Goal: Information Seeking & Learning: Learn about a topic

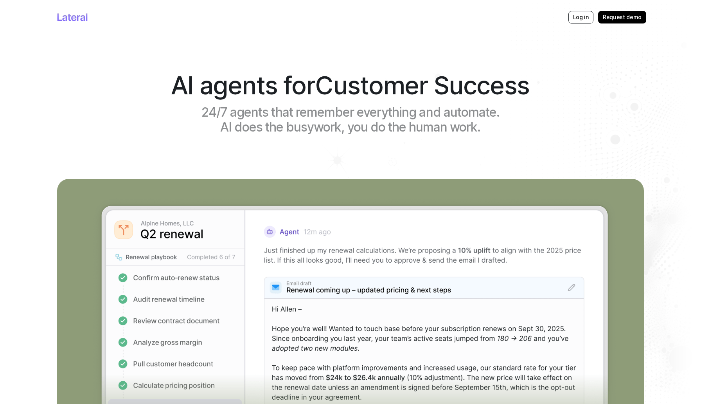
click at [90, 106] on div "AI agents for Customer Success 24/7 agents that remember everything and automat…" at bounding box center [351, 106] width 606 height 144
click at [330, 128] on h1 "24/7 agents that remember everything and automate. AI does the busywork, you do…" at bounding box center [350, 120] width 319 height 30
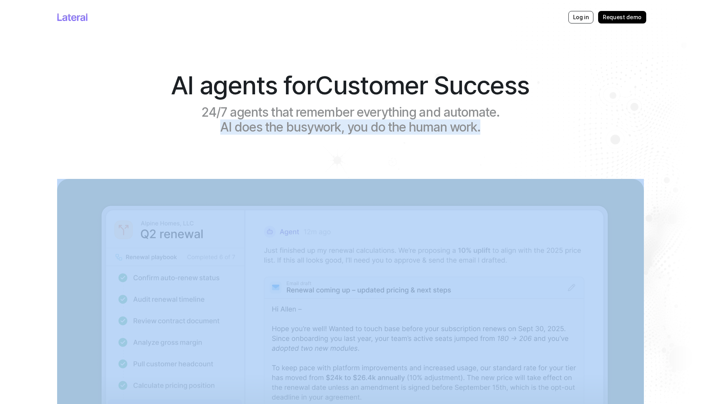
click at [330, 128] on h1 "24/7 agents that remember everything and automate. AI does the busywork, you do…" at bounding box center [350, 120] width 319 height 30
click at [369, 126] on h1 "24/7 agents that remember everything and automate. AI does the busywork, you do…" at bounding box center [350, 120] width 319 height 30
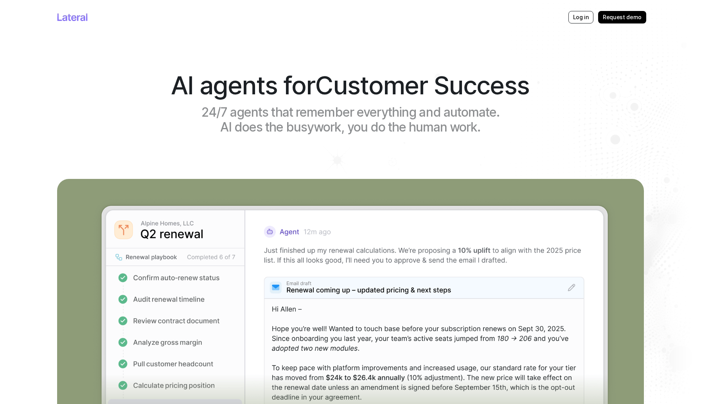
click at [369, 126] on h1 "24/7 agents that remember everything and automate. AI does the busywork, you do…" at bounding box center [350, 120] width 319 height 30
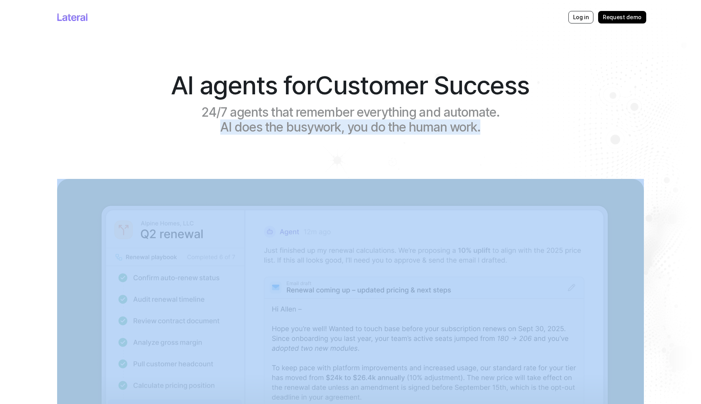
click at [369, 126] on h1 "24/7 agents that remember everything and automate. AI does the busywork, you do…" at bounding box center [350, 120] width 319 height 30
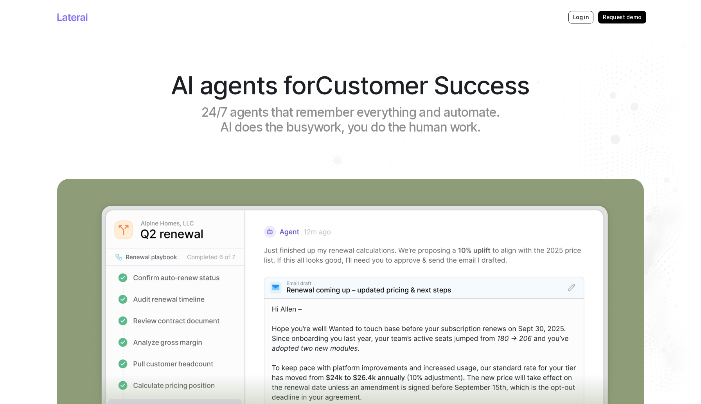
click at [329, 106] on h1 "24/7 agents that remember everything and automate. AI does the busywork, you do…" at bounding box center [350, 120] width 319 height 30
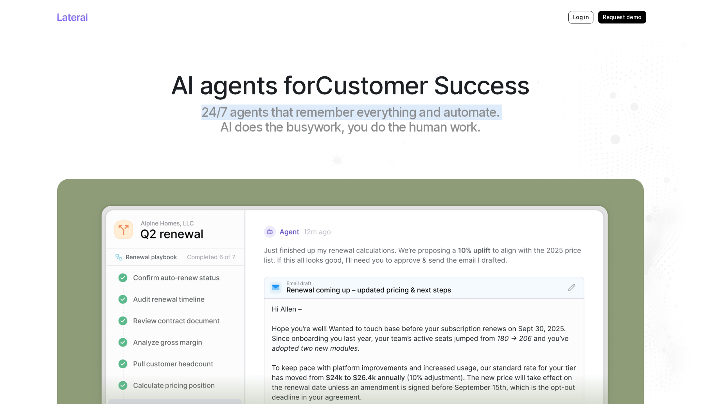
click at [329, 106] on h1 "24/7 agents that remember everything and automate. AI does the busywork, you do…" at bounding box center [350, 120] width 319 height 30
click at [362, 112] on h1 "24/7 agents that remember everything and automate. AI does the busywork, you do…" at bounding box center [350, 120] width 319 height 30
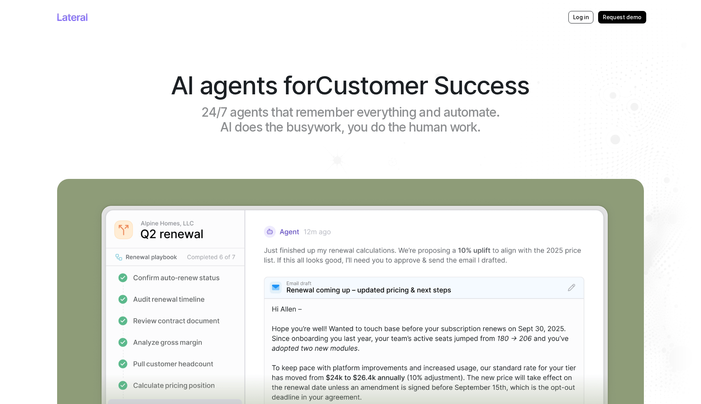
click at [335, 88] on span "Customer Success" at bounding box center [422, 85] width 215 height 30
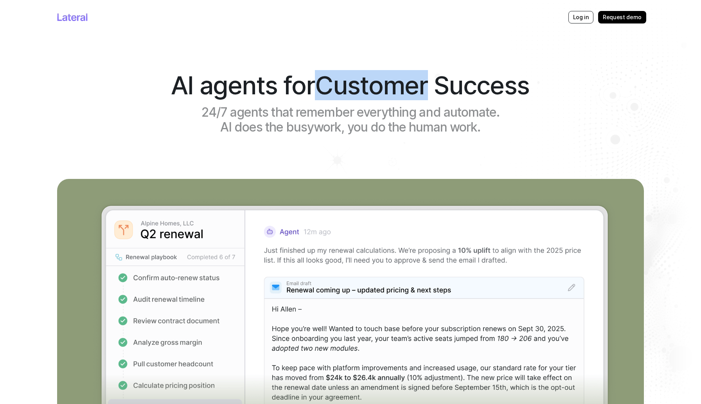
click at [335, 88] on span "Customer Success" at bounding box center [422, 85] width 215 height 30
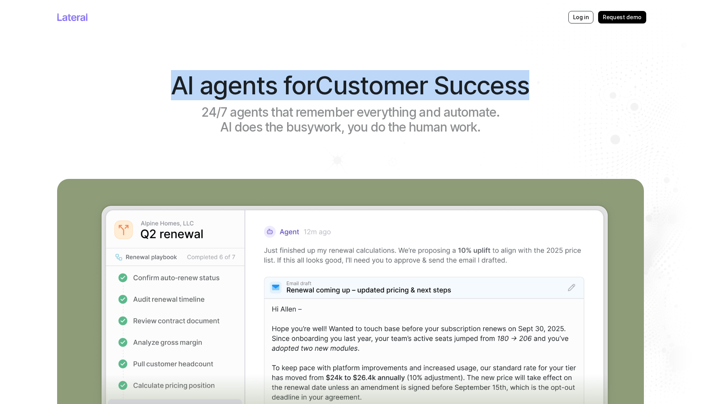
click at [335, 88] on span "Customer Success" at bounding box center [422, 85] width 215 height 30
click at [338, 88] on span "Customer Success" at bounding box center [422, 85] width 215 height 30
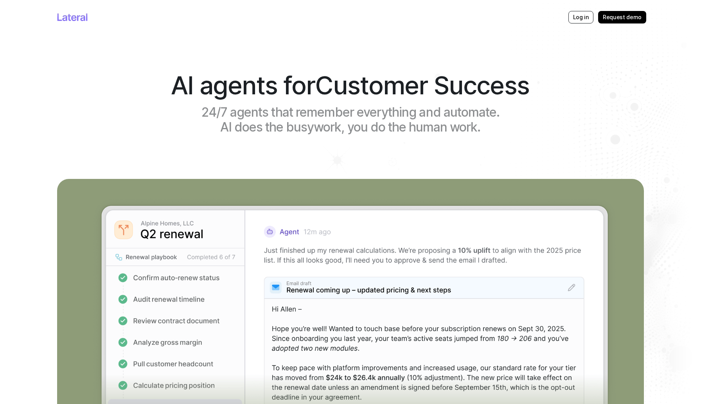
click at [338, 88] on span "Customer Success" at bounding box center [422, 85] width 215 height 30
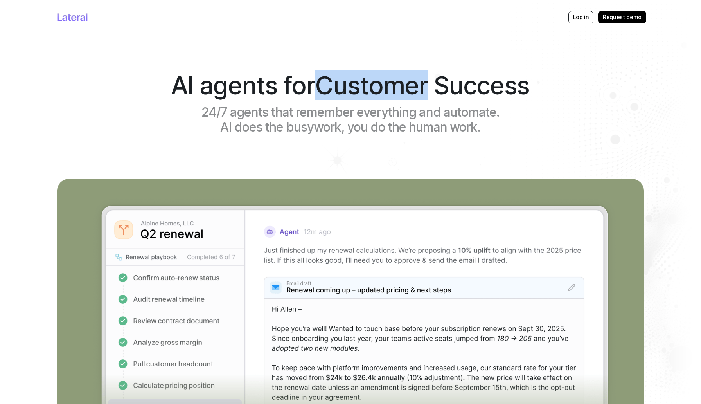
click at [338, 88] on span "Customer Success" at bounding box center [422, 85] width 215 height 30
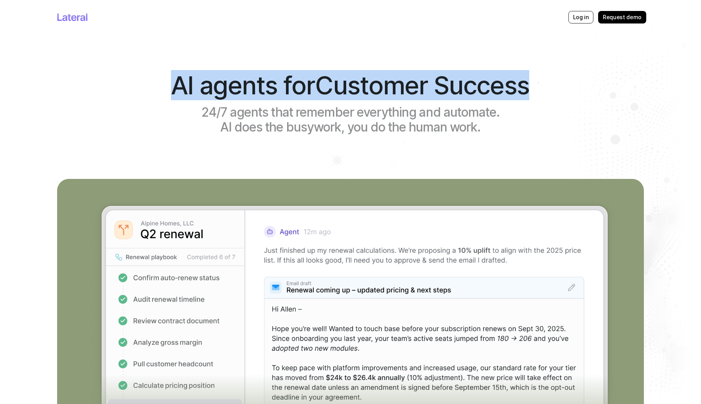
click at [338, 88] on span "Customer Success" at bounding box center [422, 85] width 215 height 30
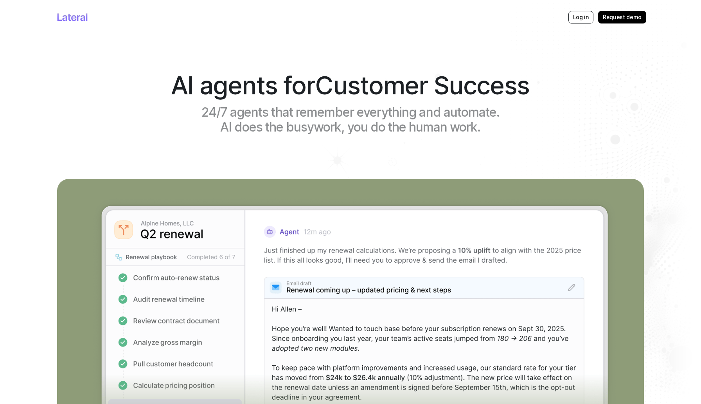
click at [338, 88] on span "Customer Success" at bounding box center [422, 85] width 215 height 30
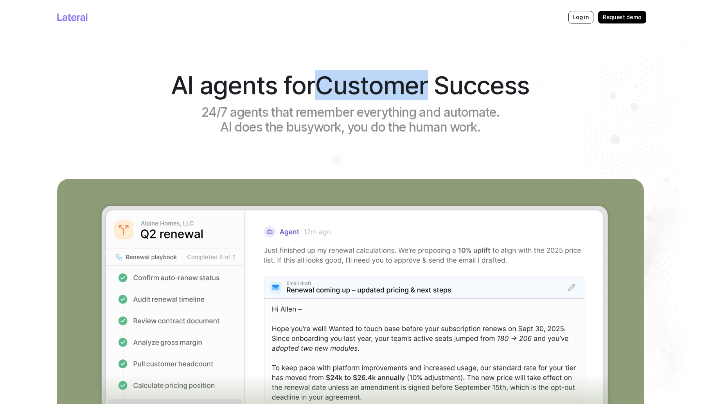
click at [338, 88] on span "Customer Success" at bounding box center [422, 85] width 215 height 30
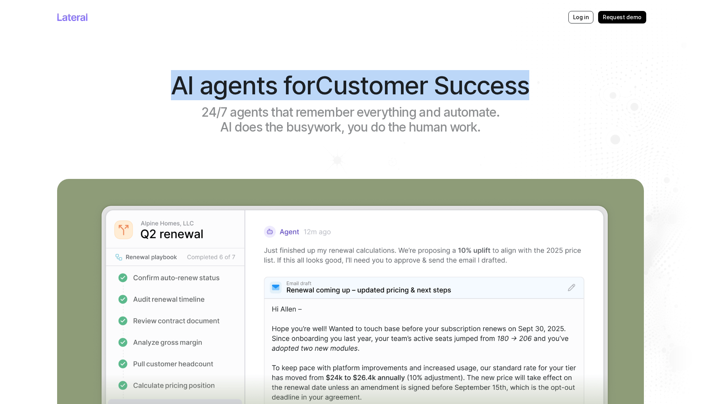
click at [338, 88] on span "Customer Success" at bounding box center [422, 85] width 215 height 30
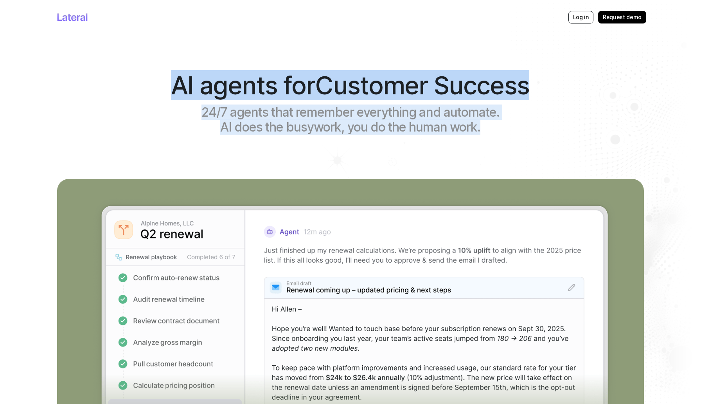
drag, startPoint x: 165, startPoint y: 70, endPoint x: 530, endPoint y: 159, distance: 376.2
click at [530, 159] on div "AI agents for Customer Success 24/7 agents that remember everything and automat…" at bounding box center [351, 106] width 606 height 144
click at [496, 112] on h1 "24/7 agents that remember everything and automate. AI does the busywork, you do…" at bounding box center [350, 120] width 319 height 30
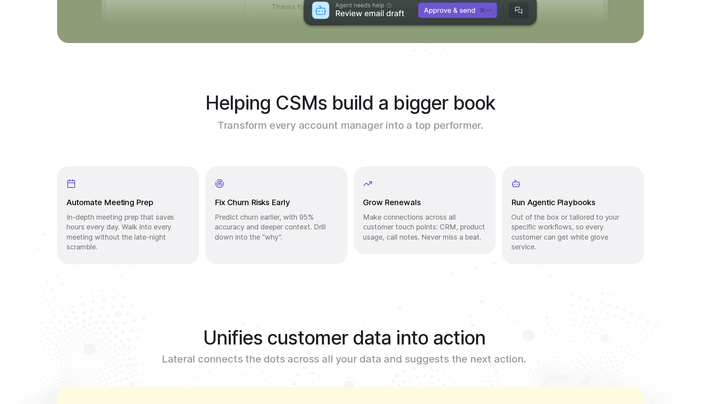
scroll to position [445, 0]
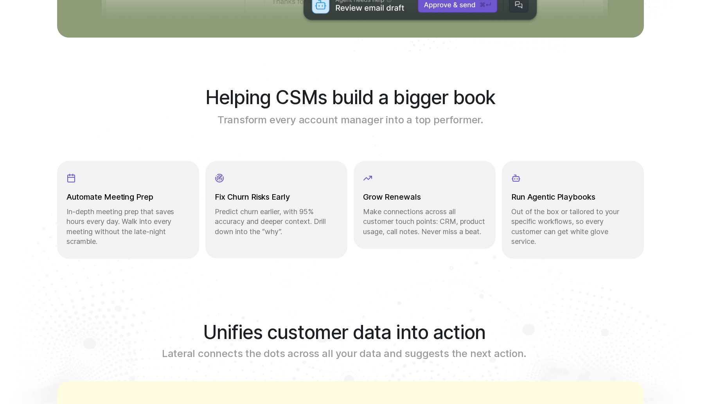
drag, startPoint x: 204, startPoint y: 92, endPoint x: 509, endPoint y: 128, distance: 306.6
click at [509, 128] on div "Helping CSMs build a bigger book Transform every account manager into a top per…" at bounding box center [350, 169] width 587 height 226
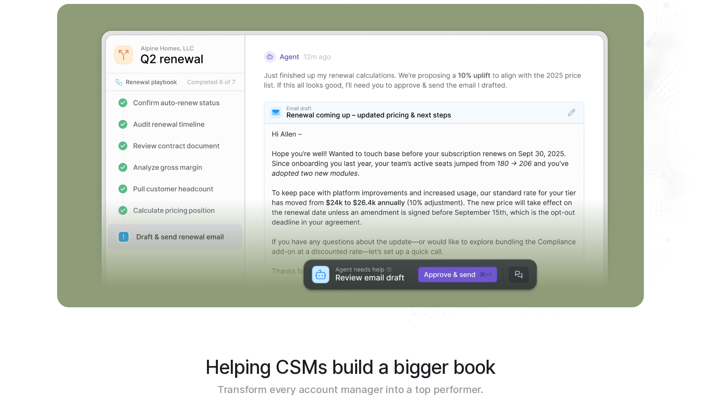
scroll to position [0, 0]
